Goal: Task Accomplishment & Management: Use online tool/utility

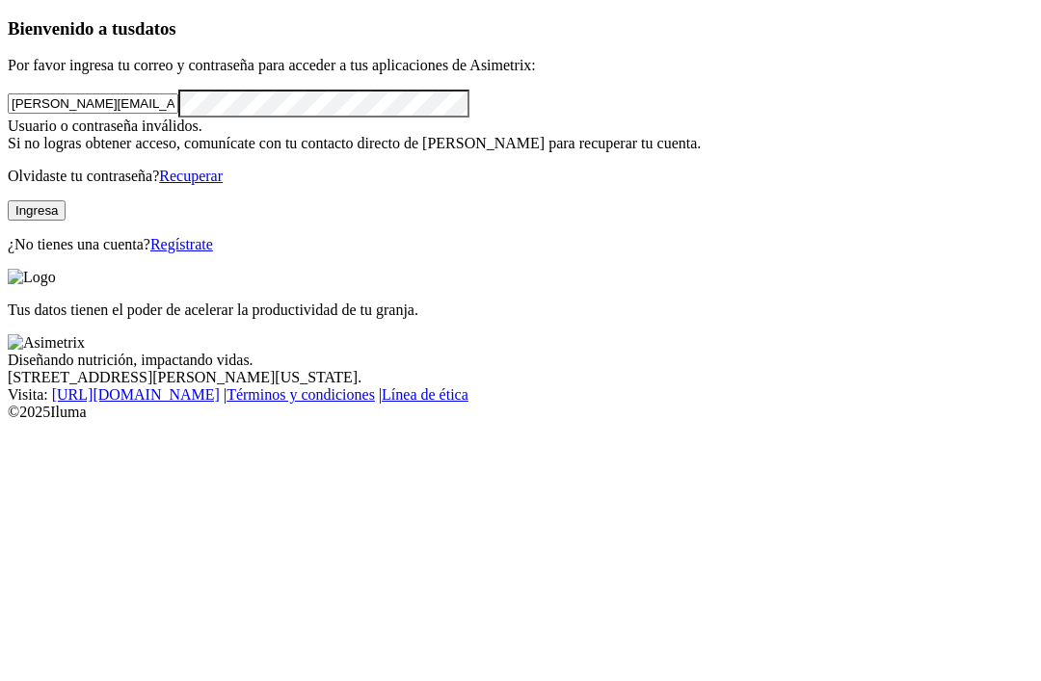
scroll to position [105, 0]
click at [66, 221] on button "Ingresa" at bounding box center [37, 210] width 58 height 20
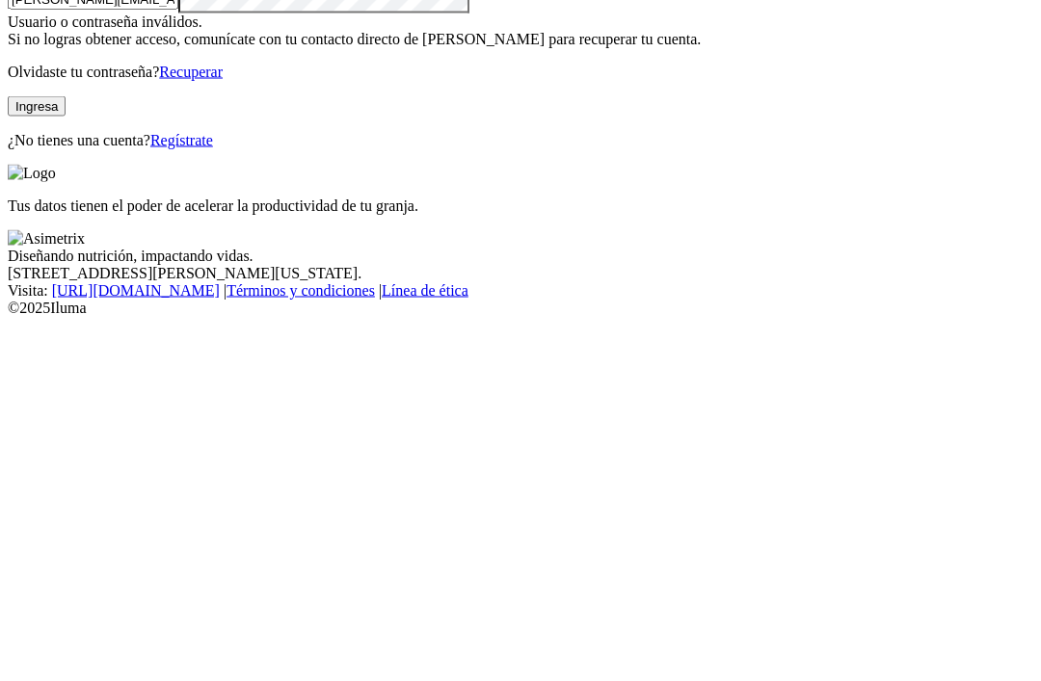
click at [361, 226] on div "Bienvenido a tus datos Por favor ingresa tu correo y contraseña para acceder a …" at bounding box center [520, 135] width 1025 height 235
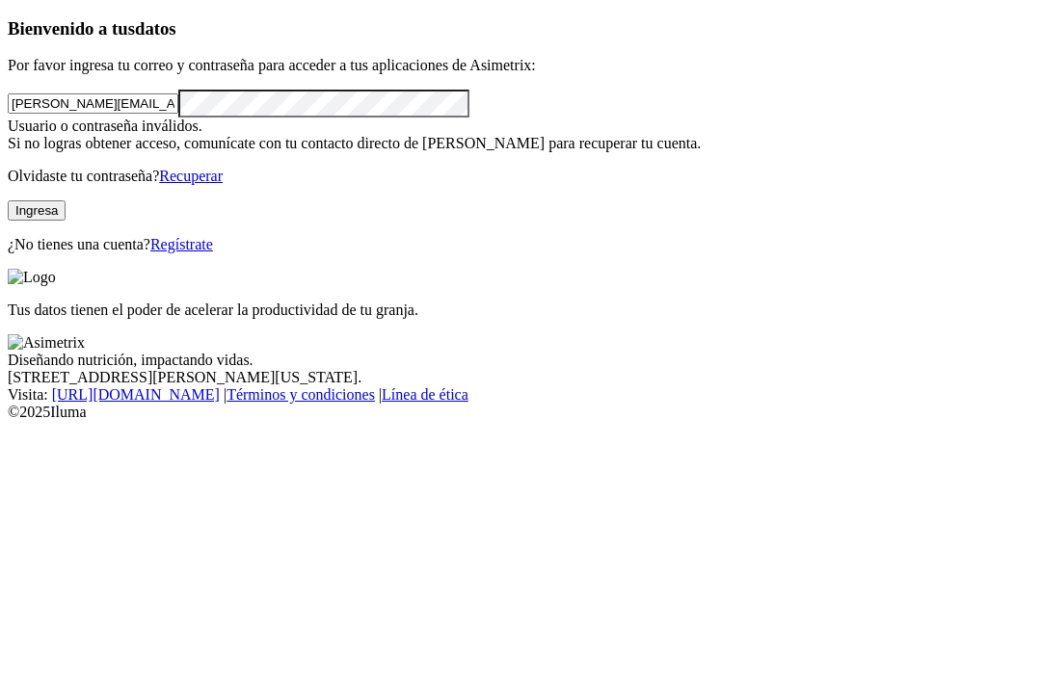
click at [223, 184] on link "Recuperar" at bounding box center [191, 176] width 64 height 16
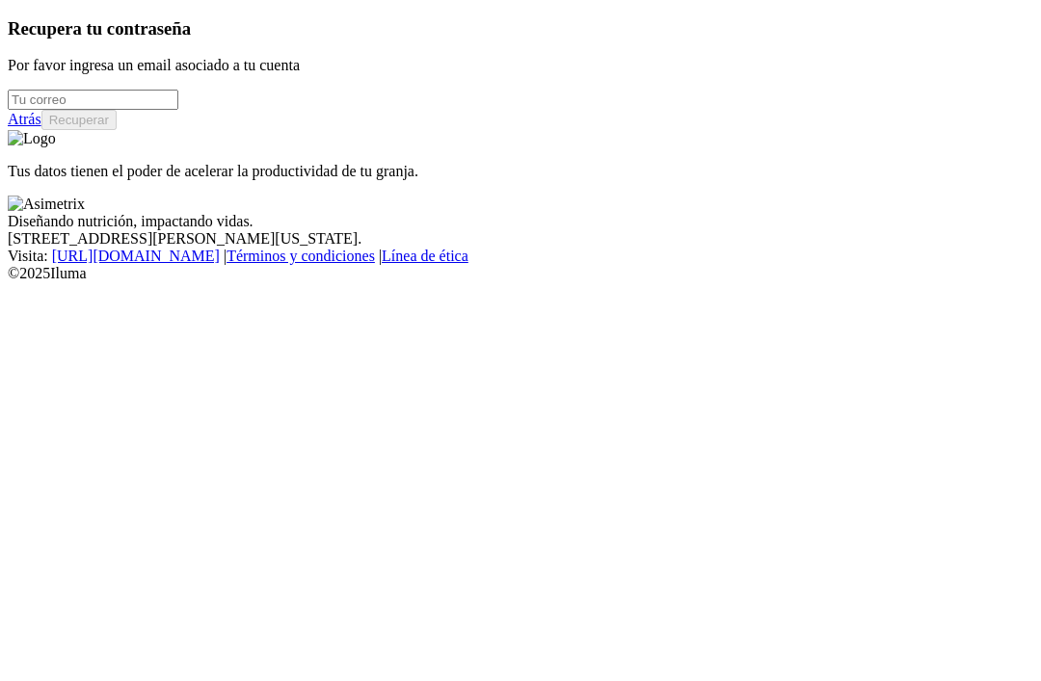
click at [178, 110] on input "email" at bounding box center [93, 100] width 171 height 20
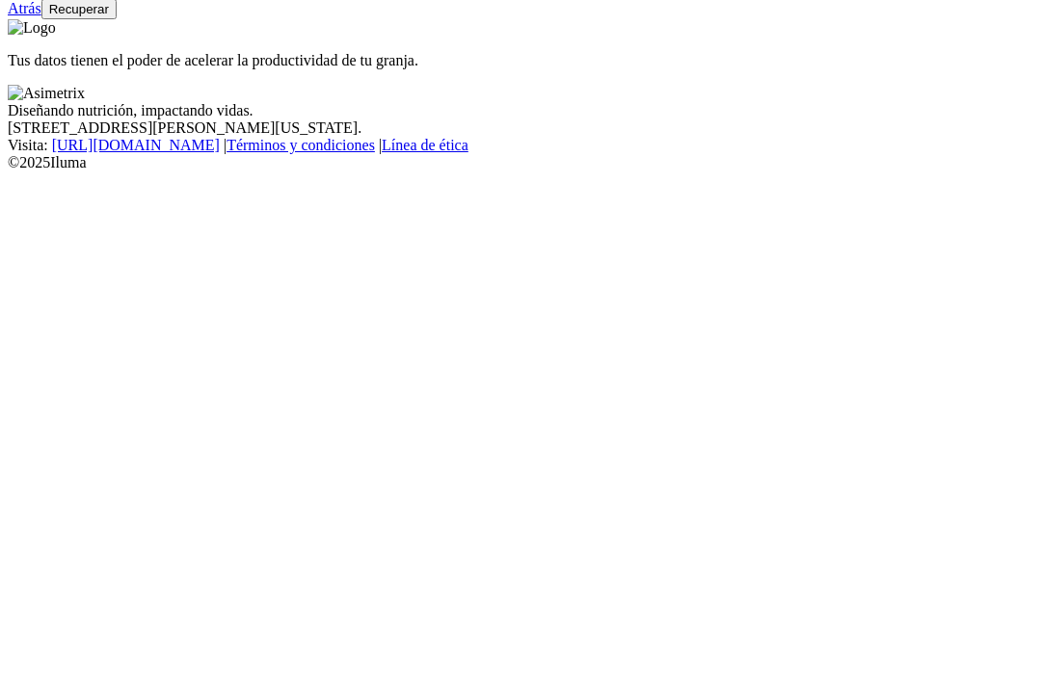
type input "[PERSON_NAME][EMAIL_ADDRESS][PERSON_NAME][DOMAIN_NAME]"
click at [117, 130] on button "Recuperar" at bounding box center [78, 120] width 75 height 20
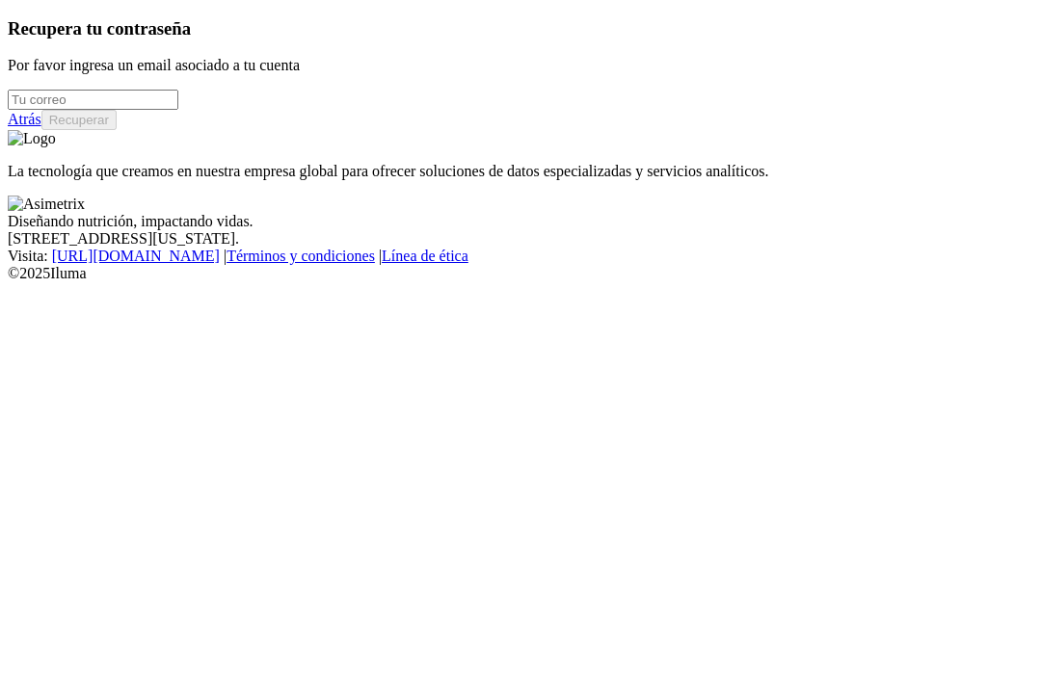
click at [41, 127] on link "Atrás" at bounding box center [25, 119] width 34 height 16
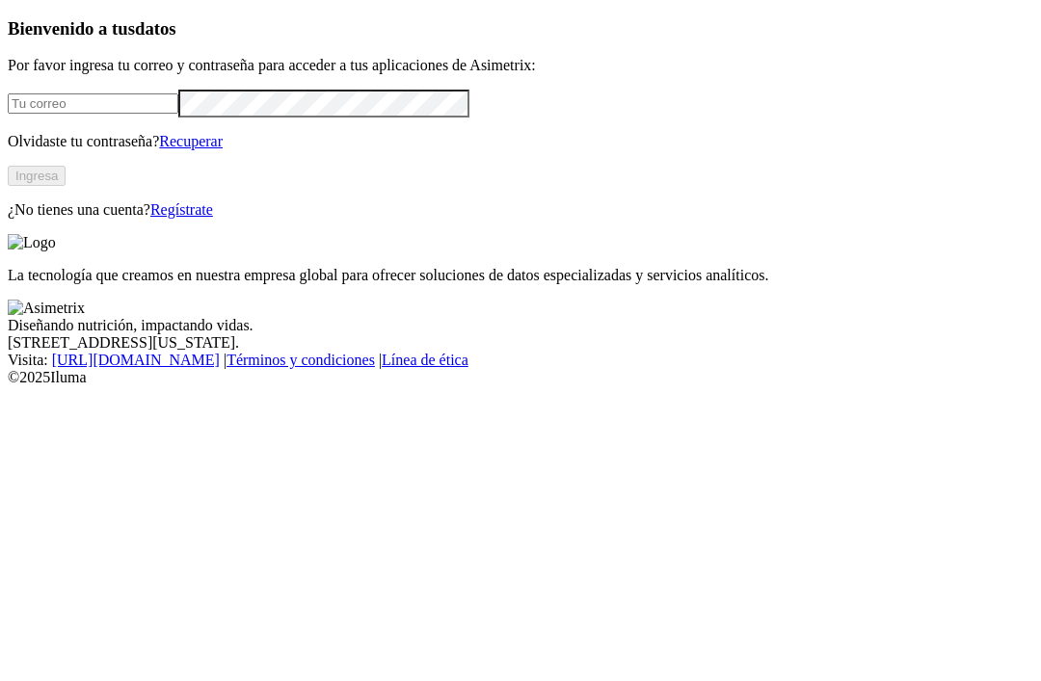
click at [178, 114] on input "email" at bounding box center [93, 103] width 171 height 20
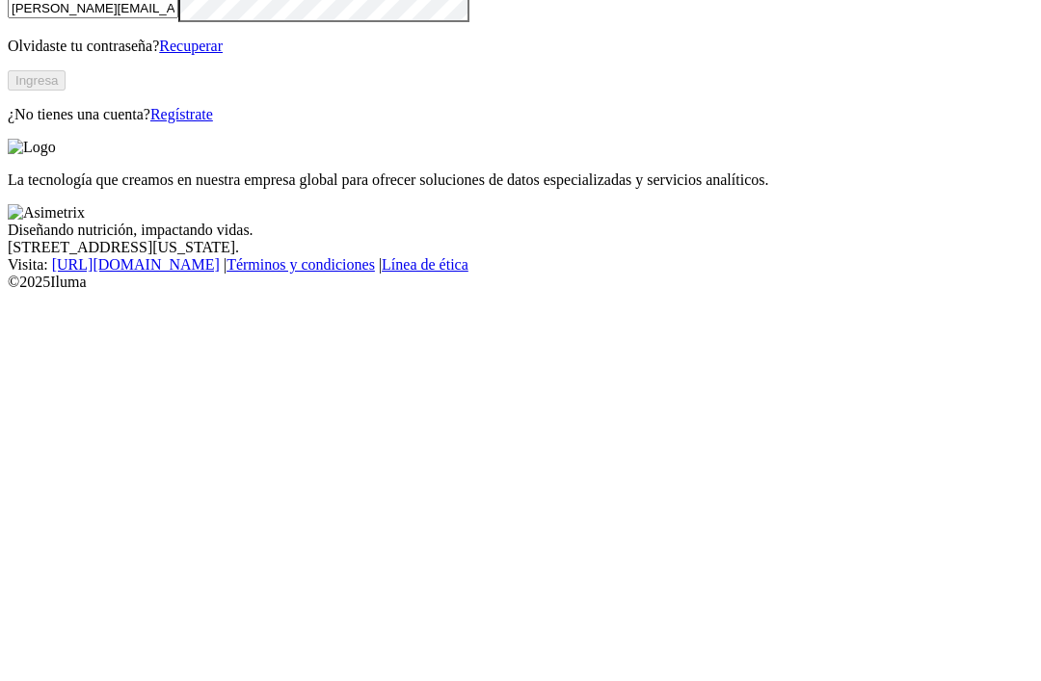
type input "[PERSON_NAME][EMAIL_ADDRESS][PERSON_NAME][DOMAIN_NAME]"
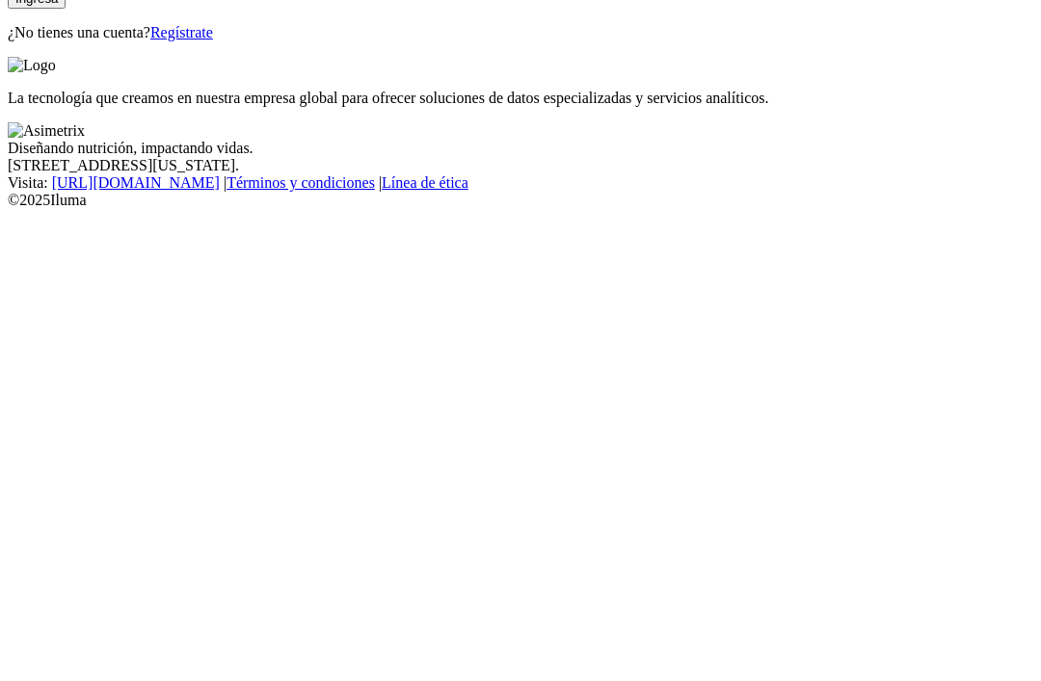
click at [66, 186] on button "Ingresa" at bounding box center [37, 176] width 58 height 20
